Goal: Information Seeking & Learning: Find specific fact

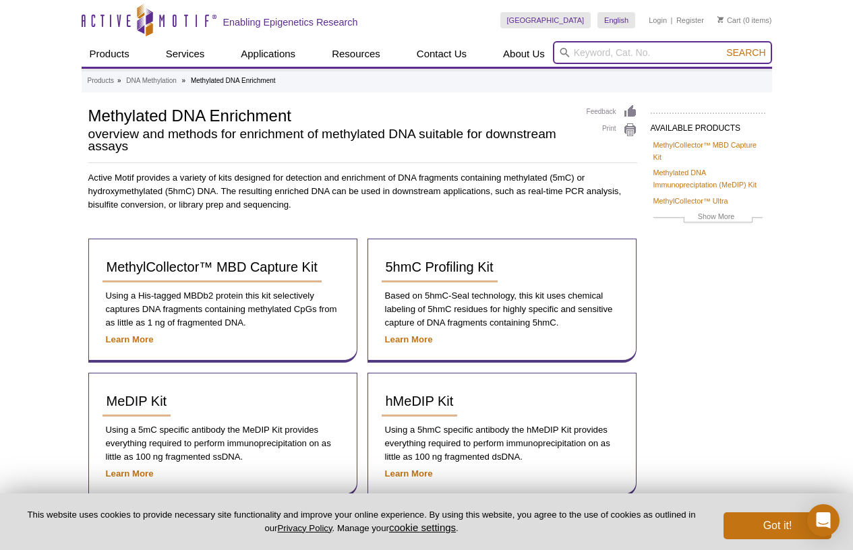
click at [647, 53] on input "search" at bounding box center [662, 52] width 219 height 23
type input "biotin DBCO"
click at [722, 47] on button "Search" at bounding box center [745, 53] width 47 height 12
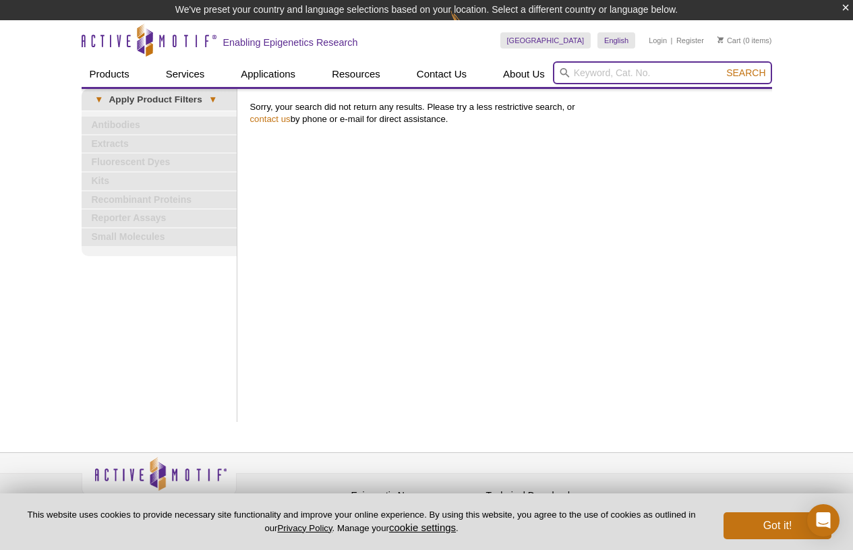
click at [682, 74] on input "search" at bounding box center [662, 72] width 219 height 23
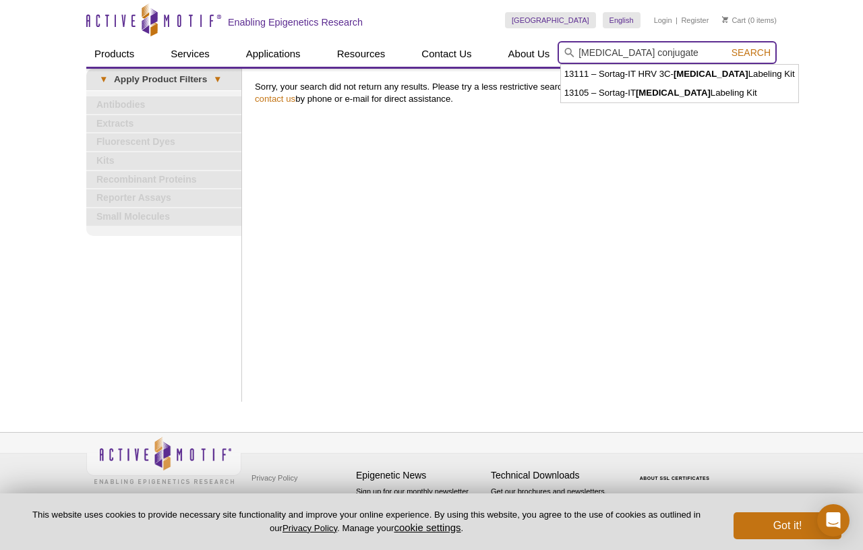
type input "[MEDICAL_DATA] conjugate"
click at [728, 47] on button "Search" at bounding box center [751, 53] width 47 height 12
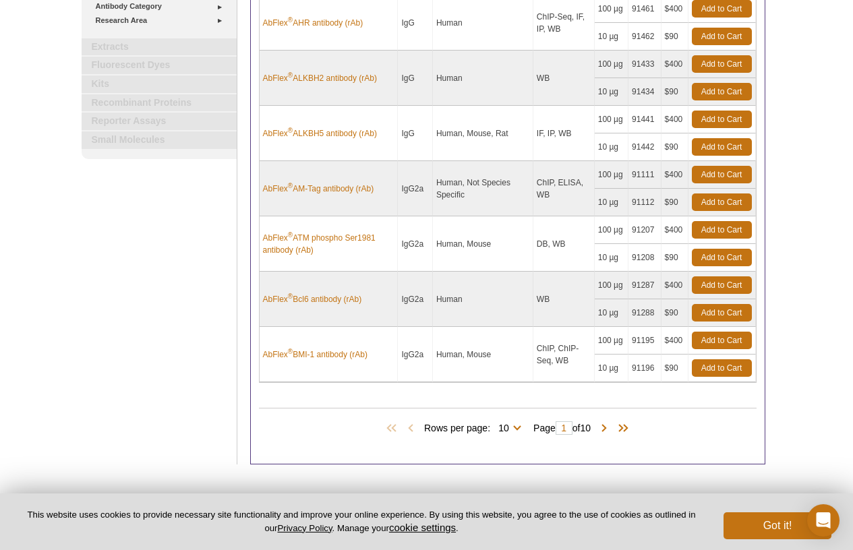
scroll to position [462, 0]
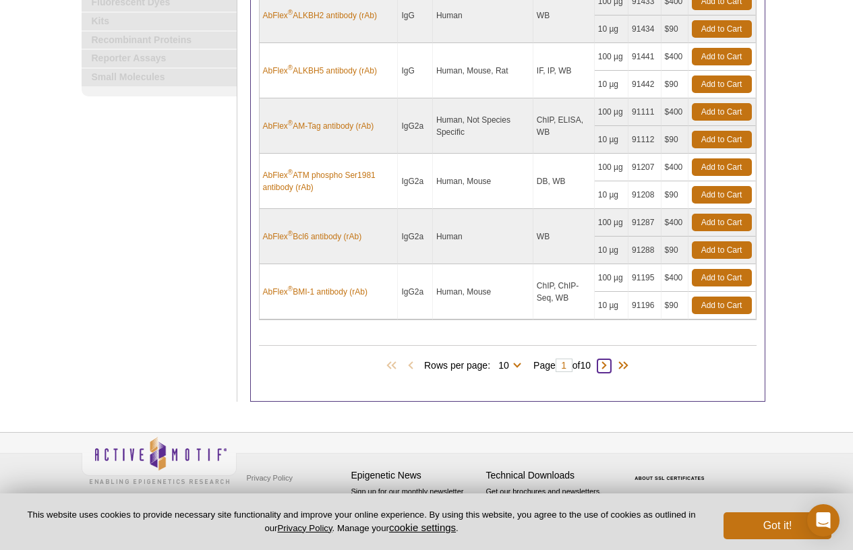
click at [610, 368] on span at bounding box center [604, 365] width 13 height 13
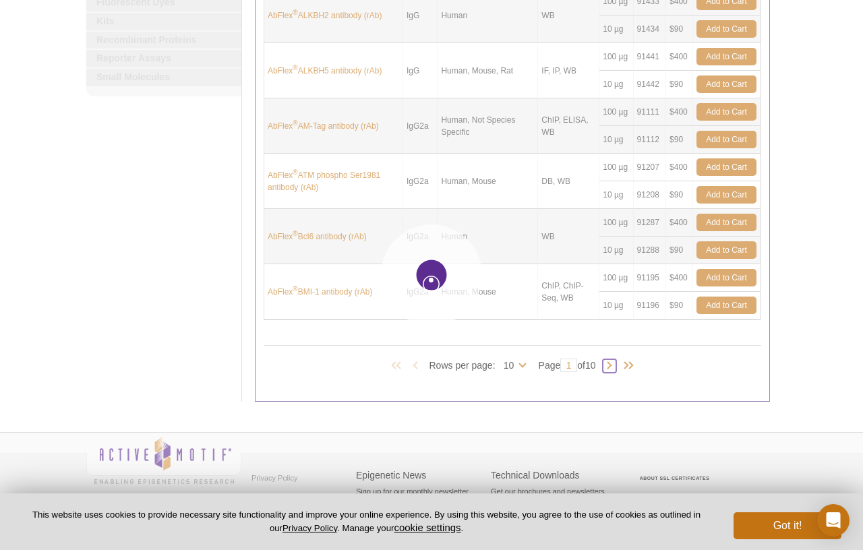
type input "2"
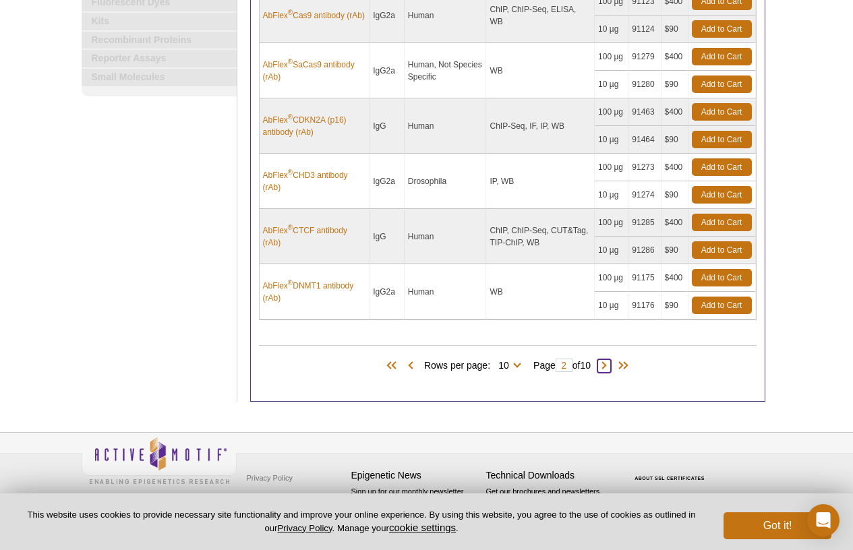
click at [610, 368] on span at bounding box center [604, 365] width 13 height 13
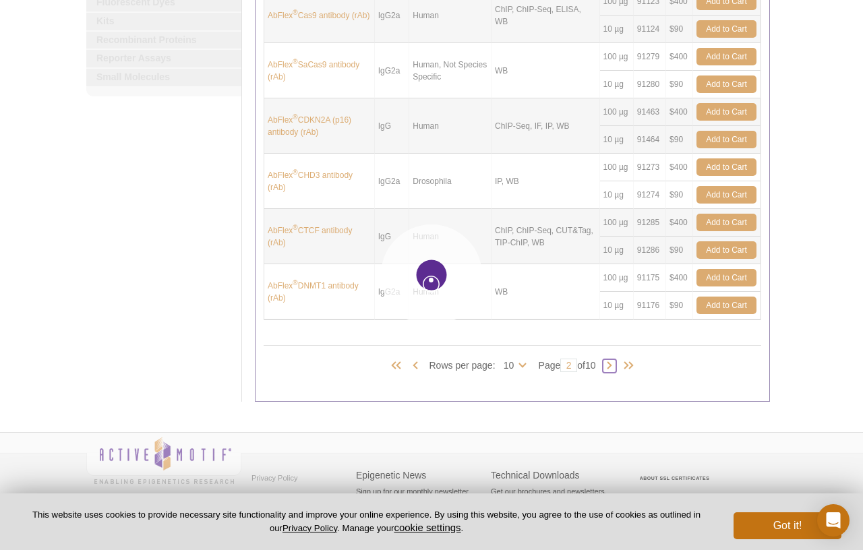
type input "3"
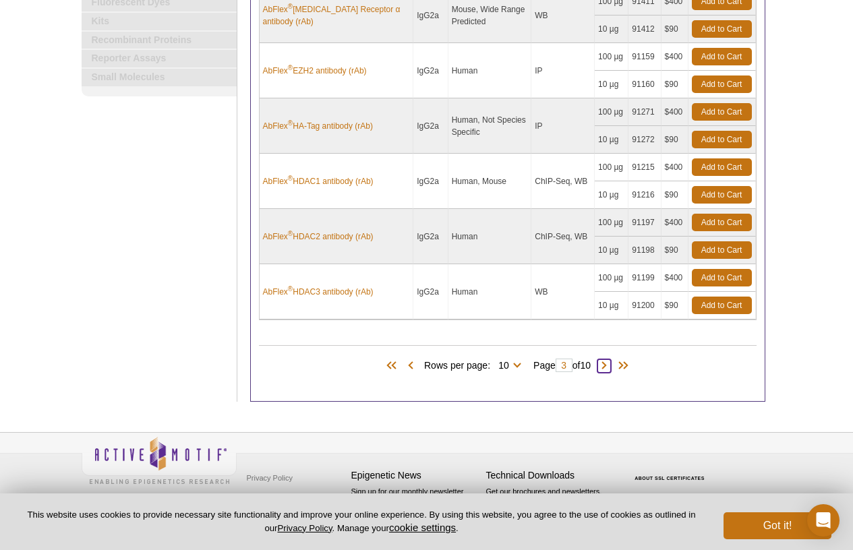
click at [611, 364] on span at bounding box center [604, 365] width 13 height 13
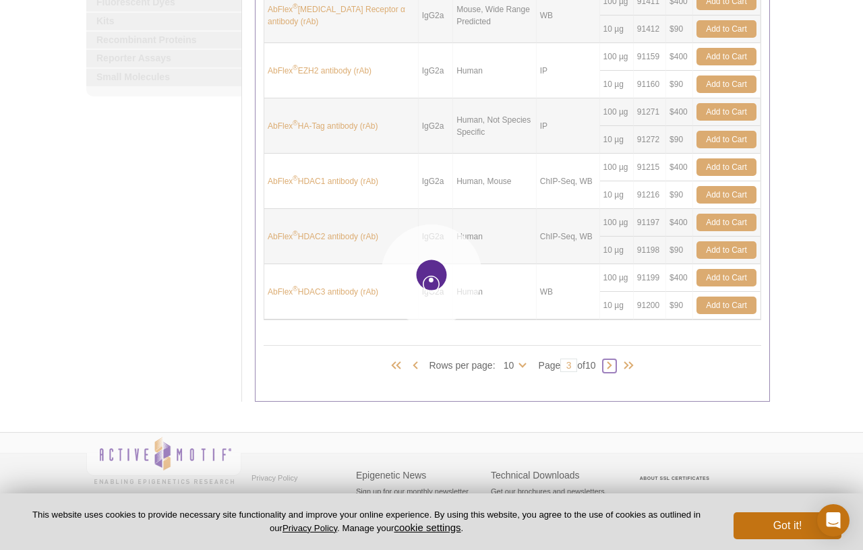
type input "4"
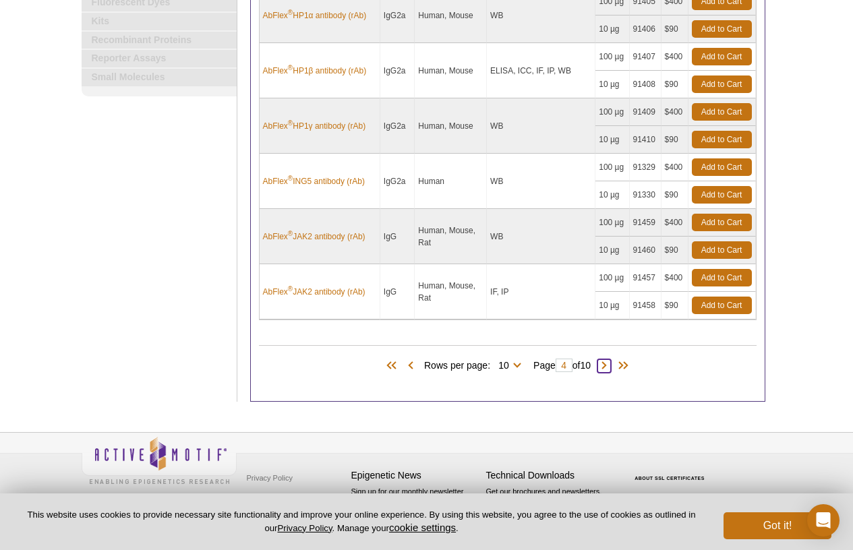
click at [608, 366] on span at bounding box center [604, 365] width 13 height 13
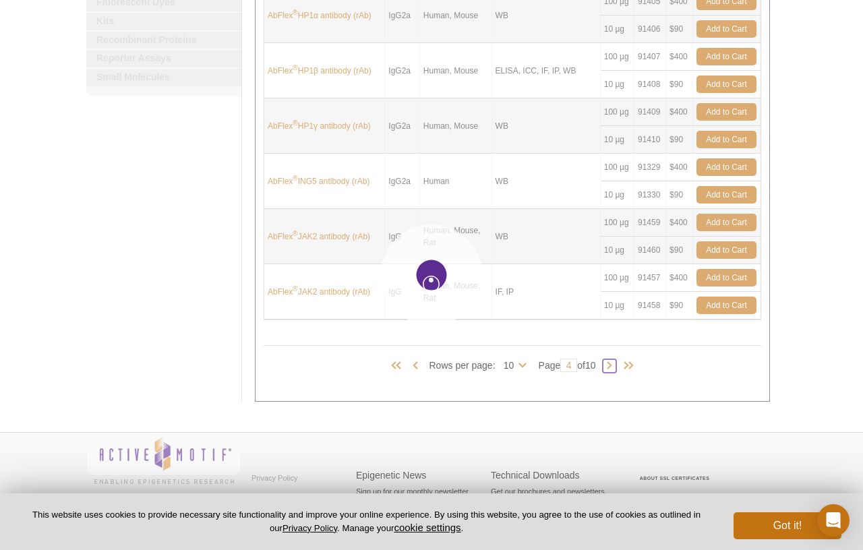
type input "5"
